Goal: Task Accomplishment & Management: Use online tool/utility

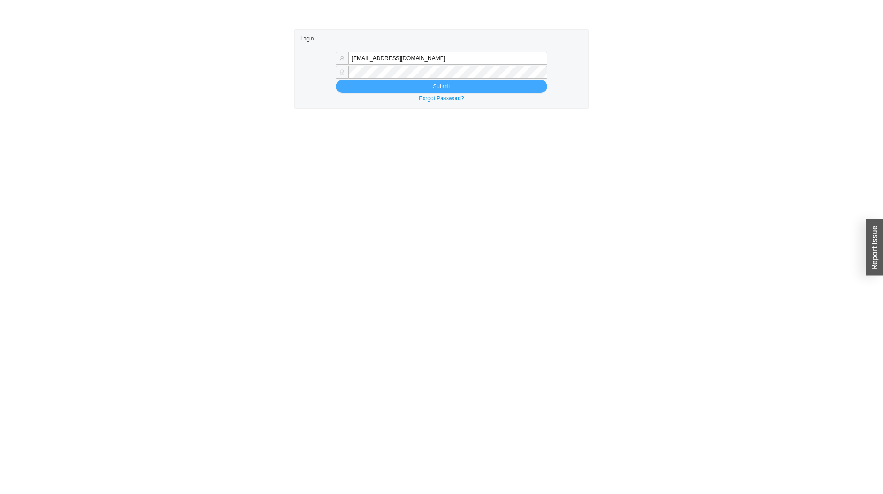
type input "[EMAIL_ADDRESS][DOMAIN_NAME]"
click at [404, 85] on button "Submit" at bounding box center [441, 86] width 211 height 13
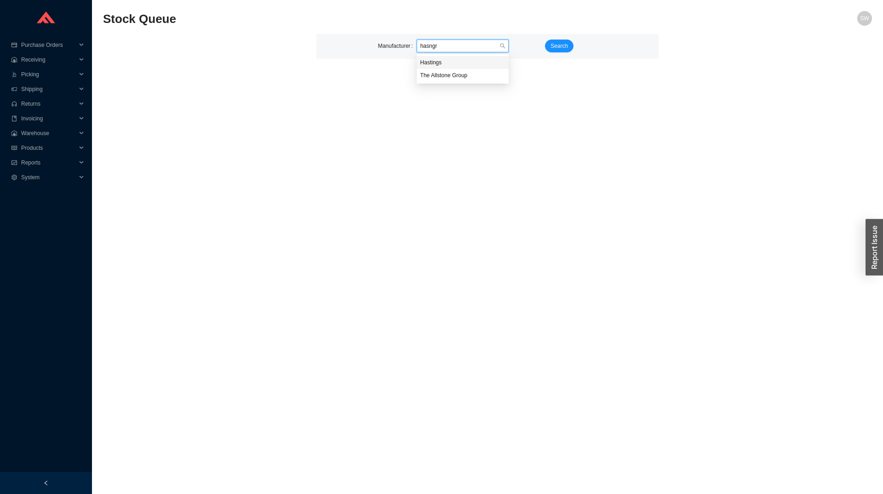
type input "hasngro"
type input "hansgro"
click at [552, 45] on span "Search" at bounding box center [558, 45] width 17 height 9
